Goal: Browse casually: Explore the website without a specific task or goal

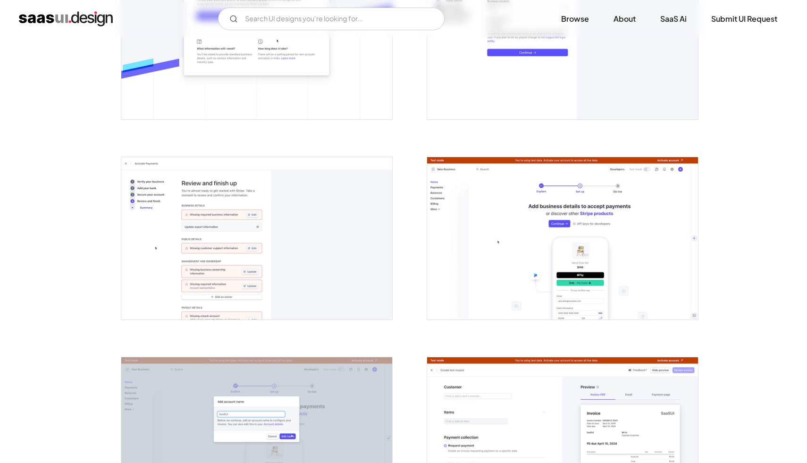
scroll to position [755, 0]
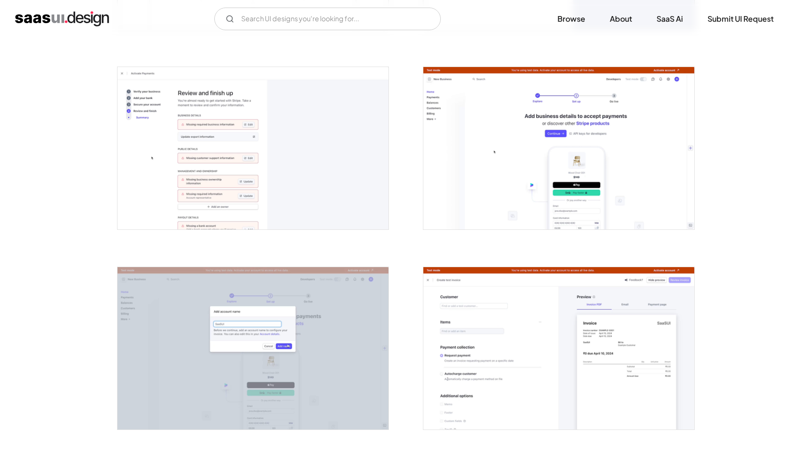
click at [330, 167] on img "open lightbox" at bounding box center [252, 148] width 271 height 162
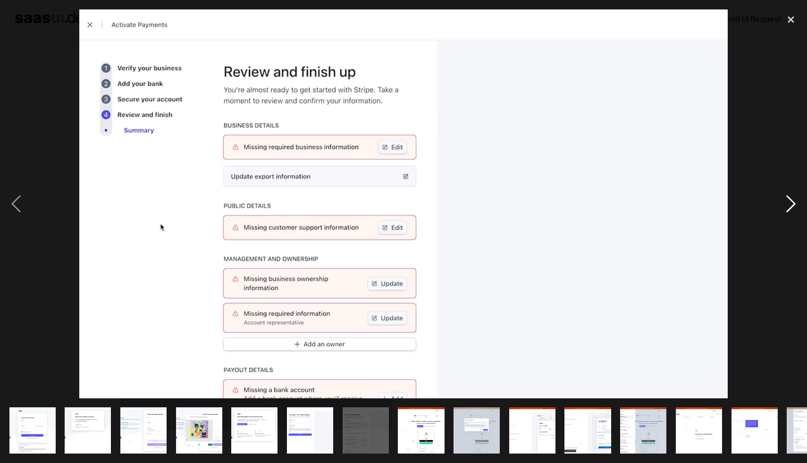
click at [791, 201] on div "next image" at bounding box center [791, 203] width 32 height 389
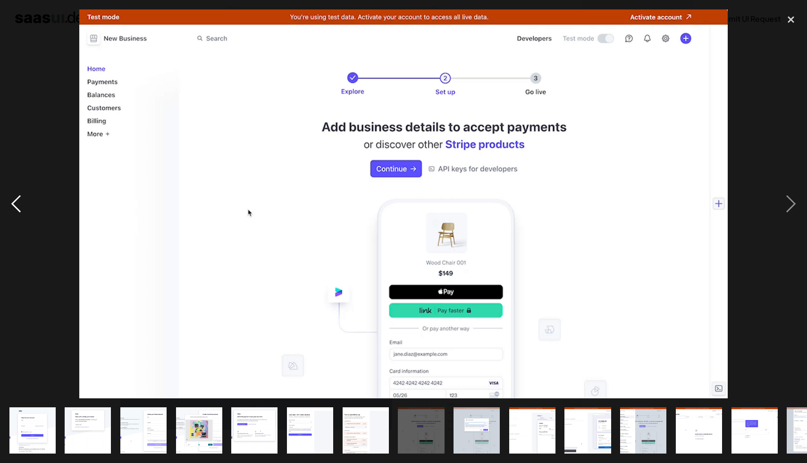
click at [21, 198] on div "previous image" at bounding box center [16, 203] width 32 height 389
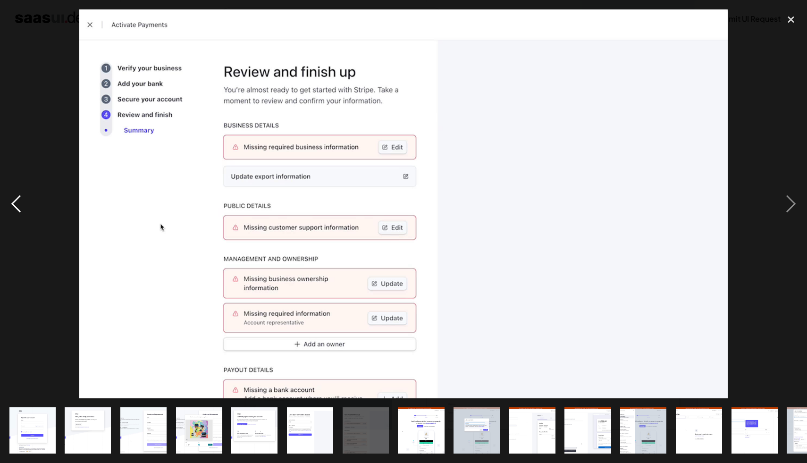
click at [21, 198] on div "previous image" at bounding box center [16, 203] width 32 height 389
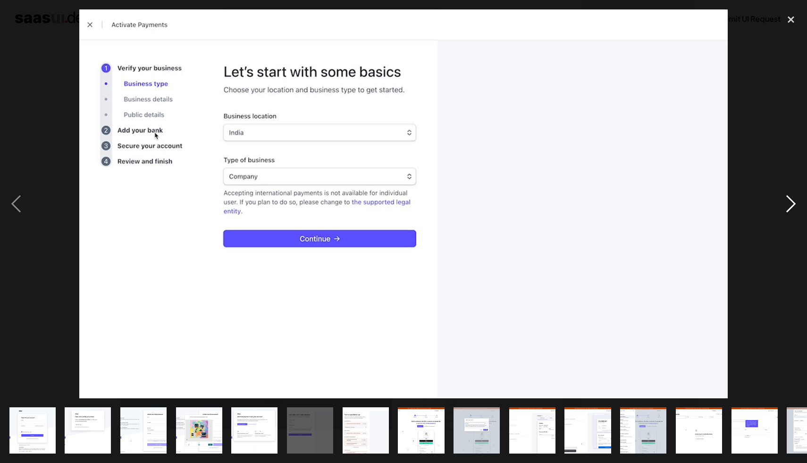
click at [780, 209] on div "next image" at bounding box center [791, 203] width 32 height 389
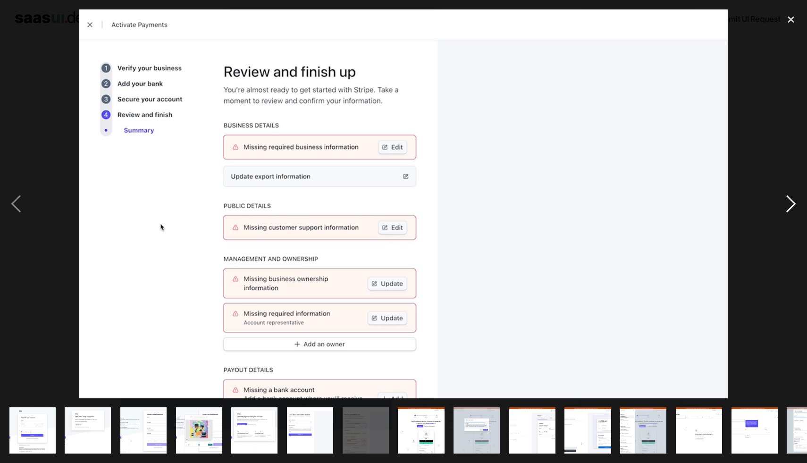
click at [784, 205] on div "next image" at bounding box center [791, 203] width 32 height 389
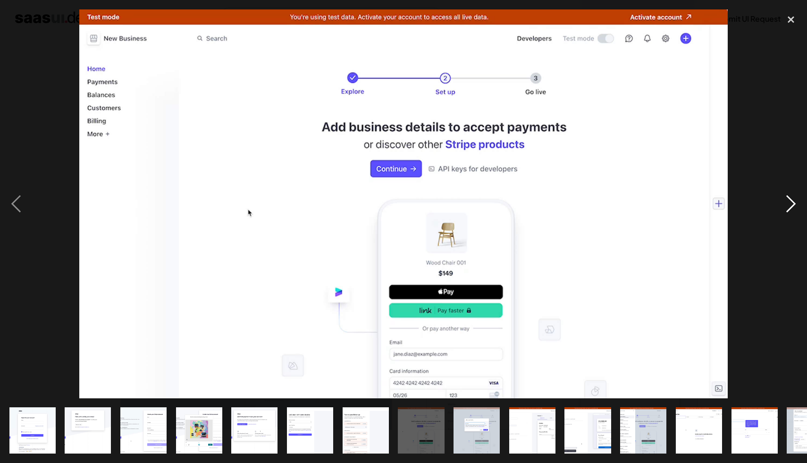
click at [784, 205] on div "next image" at bounding box center [791, 203] width 32 height 389
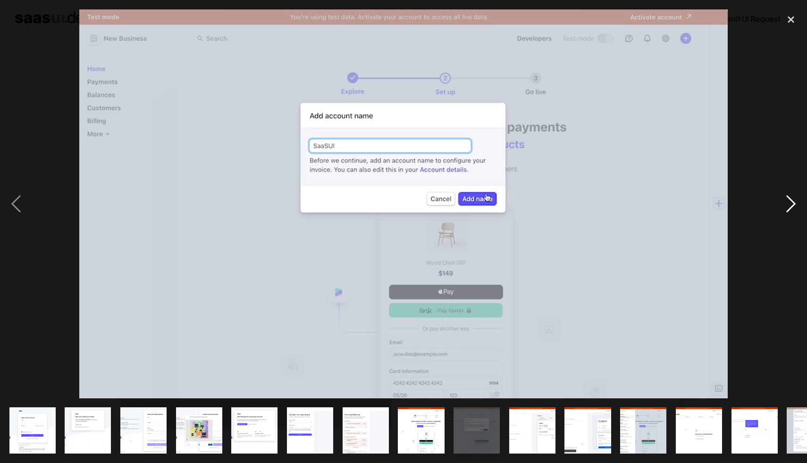
click at [784, 205] on div "next image" at bounding box center [791, 203] width 32 height 389
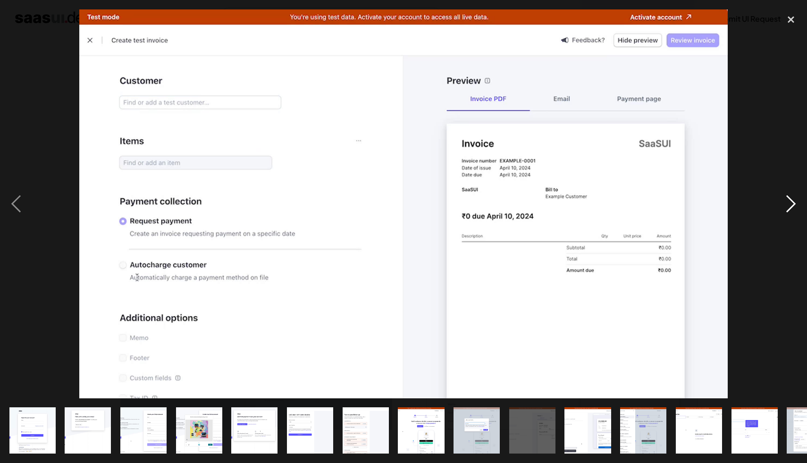
click at [797, 201] on div "next image" at bounding box center [791, 203] width 32 height 389
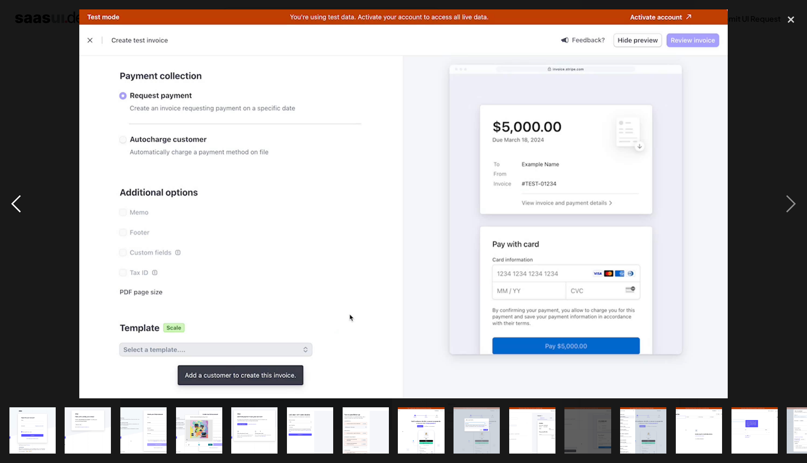
drag, startPoint x: 17, startPoint y: 201, endPoint x: 23, endPoint y: 199, distance: 6.6
click at [17, 201] on div "previous image" at bounding box center [16, 203] width 32 height 389
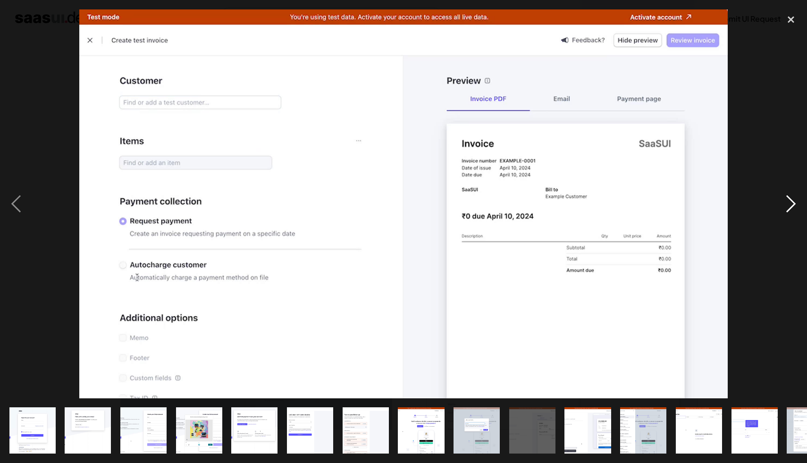
click at [792, 198] on div "next image" at bounding box center [791, 203] width 32 height 389
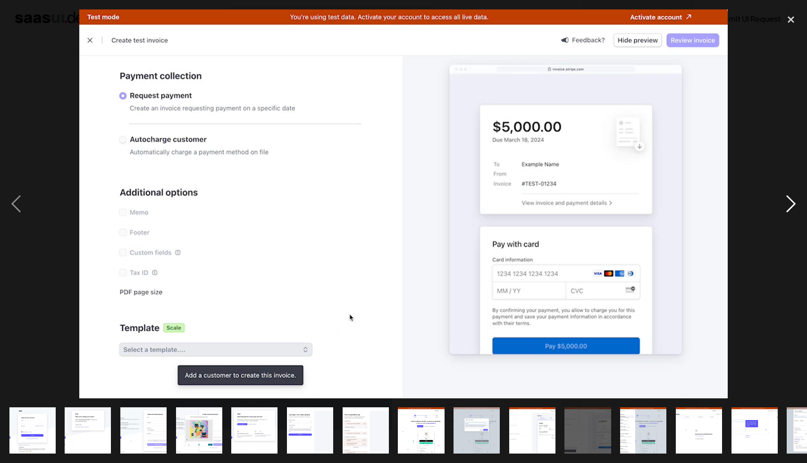
click at [792, 198] on div "next image" at bounding box center [791, 203] width 32 height 389
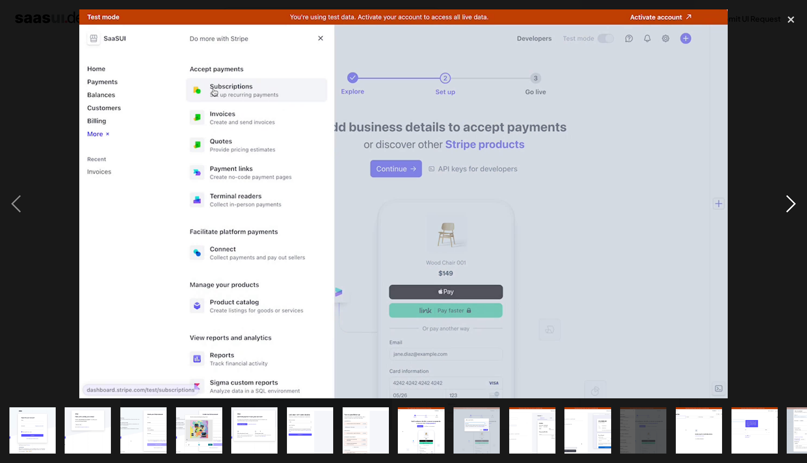
click at [792, 198] on div "next image" at bounding box center [791, 203] width 32 height 389
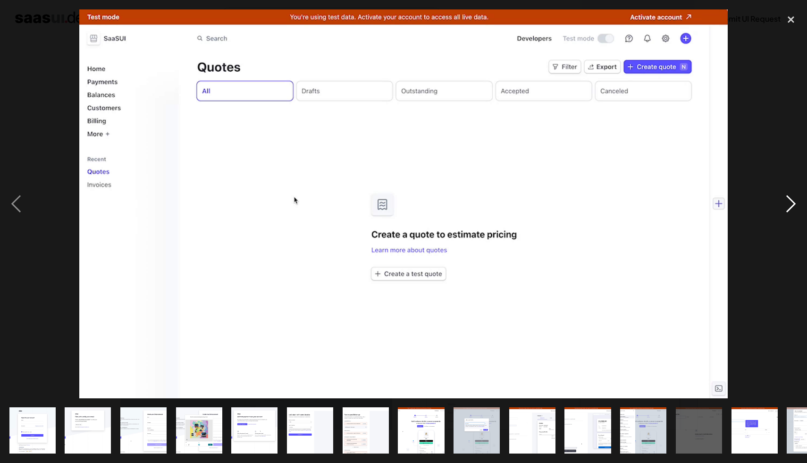
click at [792, 198] on div "next image" at bounding box center [791, 203] width 32 height 389
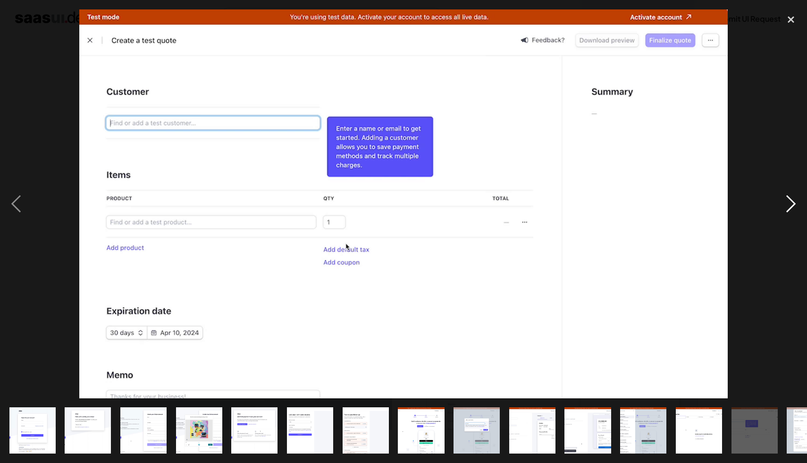
click at [784, 200] on div "next image" at bounding box center [791, 203] width 32 height 389
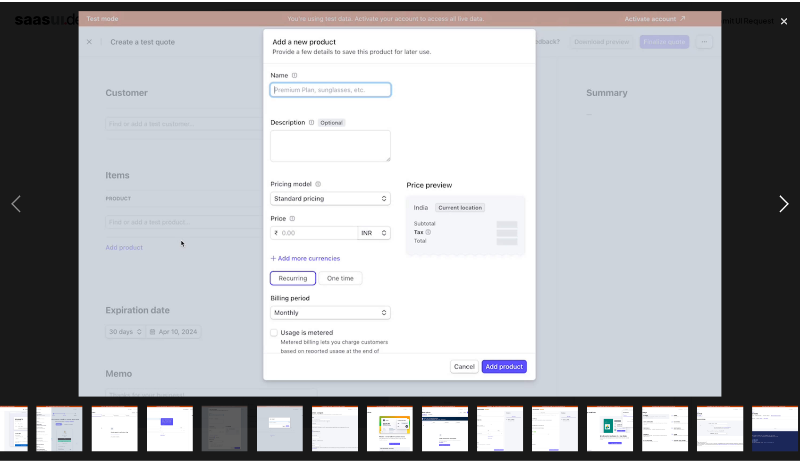
scroll to position [0, 591]
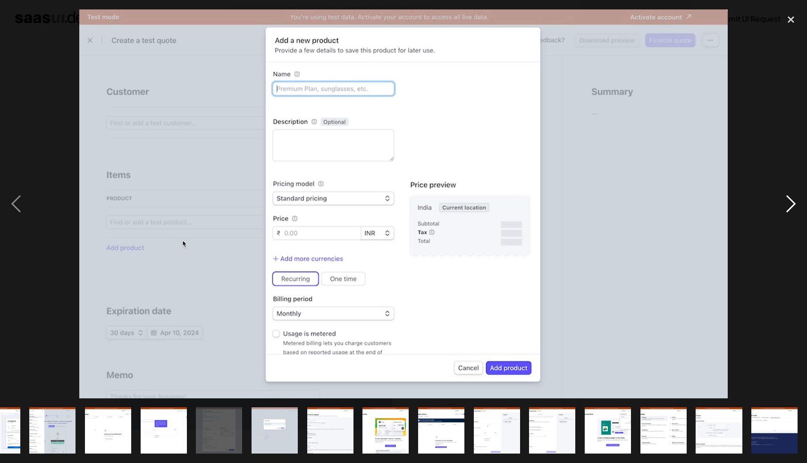
click at [787, 195] on div "next image" at bounding box center [791, 203] width 32 height 389
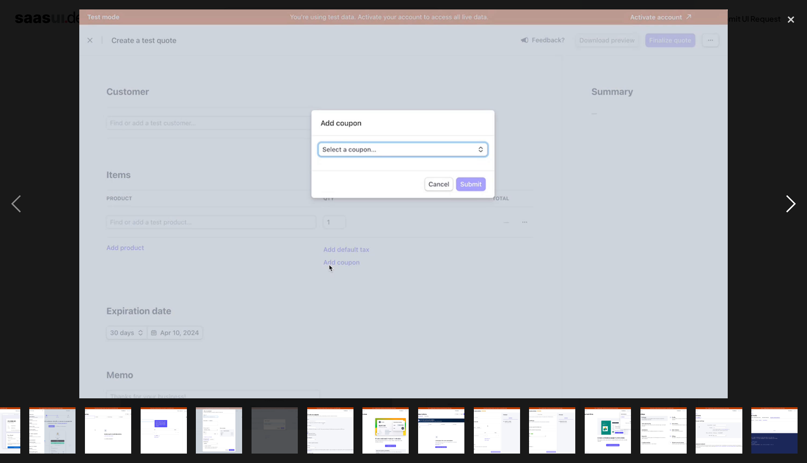
click at [787, 195] on div "next image" at bounding box center [791, 203] width 32 height 389
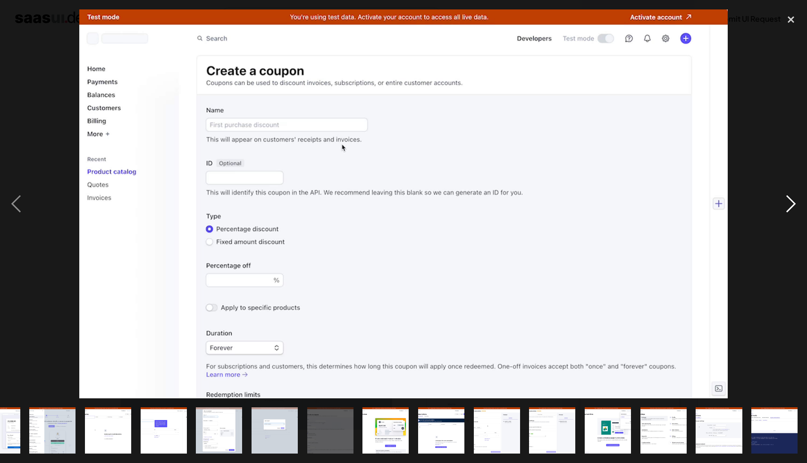
click at [792, 200] on div "next image" at bounding box center [791, 203] width 32 height 389
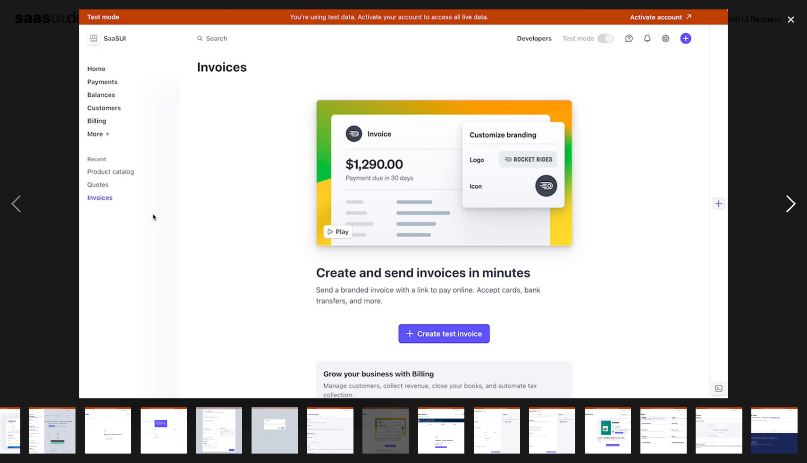
click at [789, 204] on div "next image" at bounding box center [791, 203] width 32 height 389
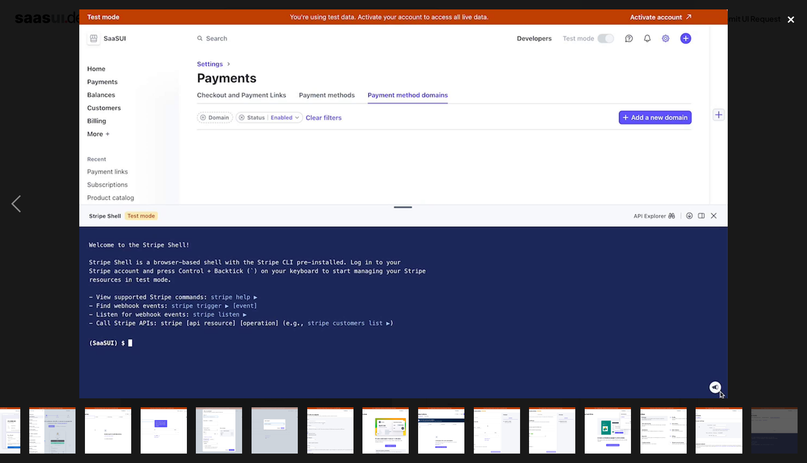
click at [792, 21] on div "close lightbox" at bounding box center [791, 19] width 32 height 21
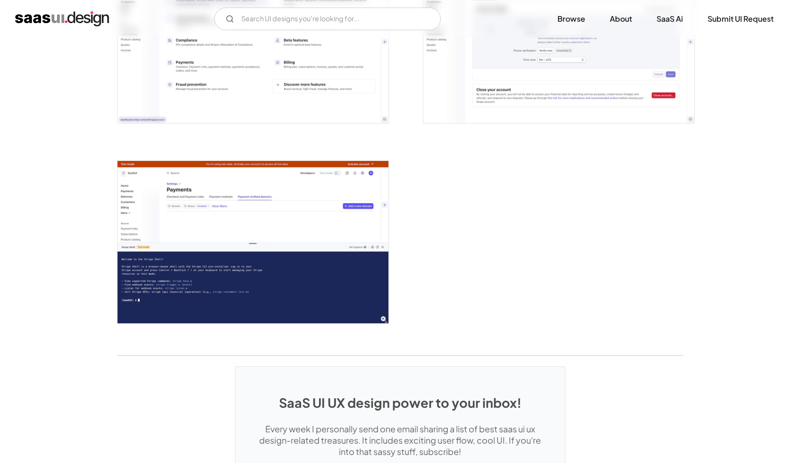
scroll to position [2663, 0]
